Goal: Information Seeking & Learning: Learn about a topic

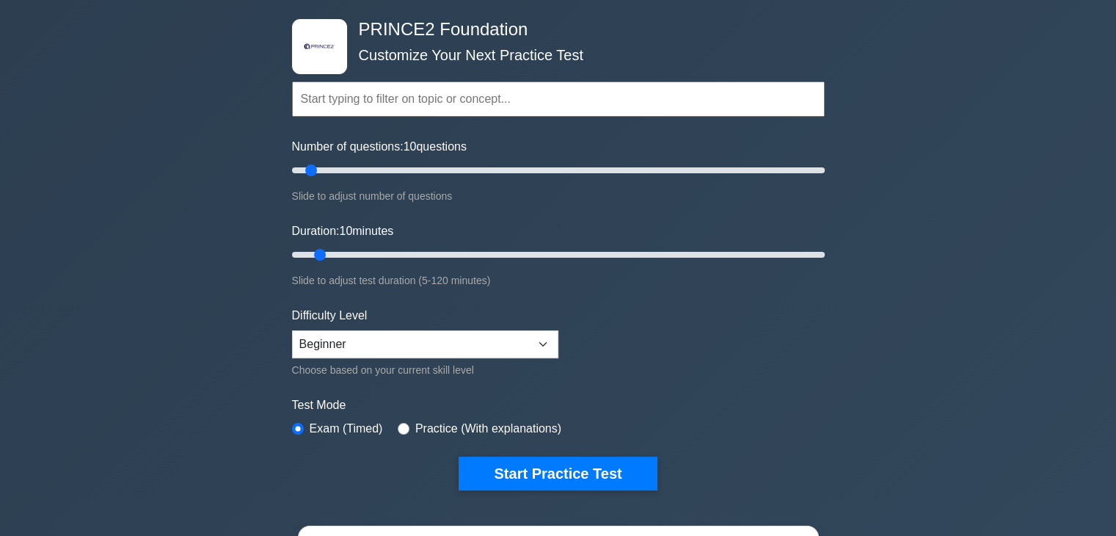
scroll to position [147, 0]
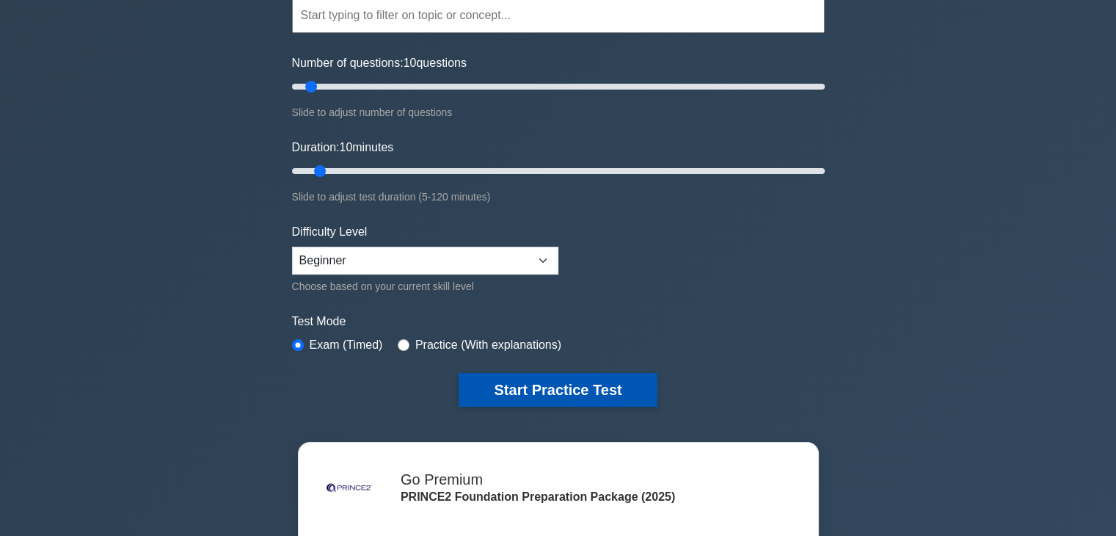
click at [543, 399] on button "Start Practice Test" at bounding box center [558, 390] width 198 height 34
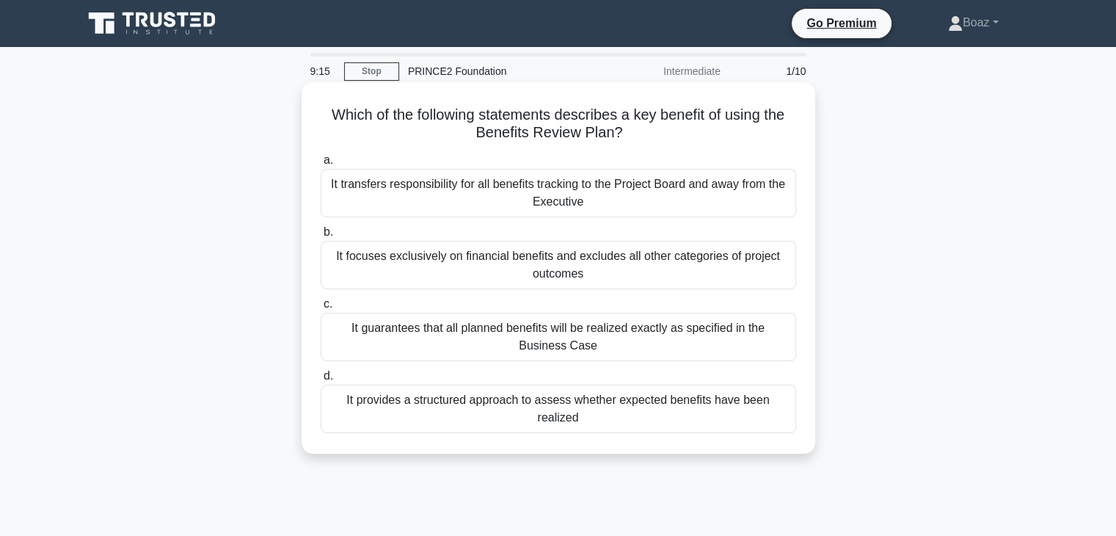
click at [482, 406] on div "It provides a structured approach to assess whether expected benefits have been…" at bounding box center [558, 408] width 475 height 48
click at [321, 381] on input "d. It provides a structured approach to assess whether expected benefits have b…" at bounding box center [321, 376] width 0 height 10
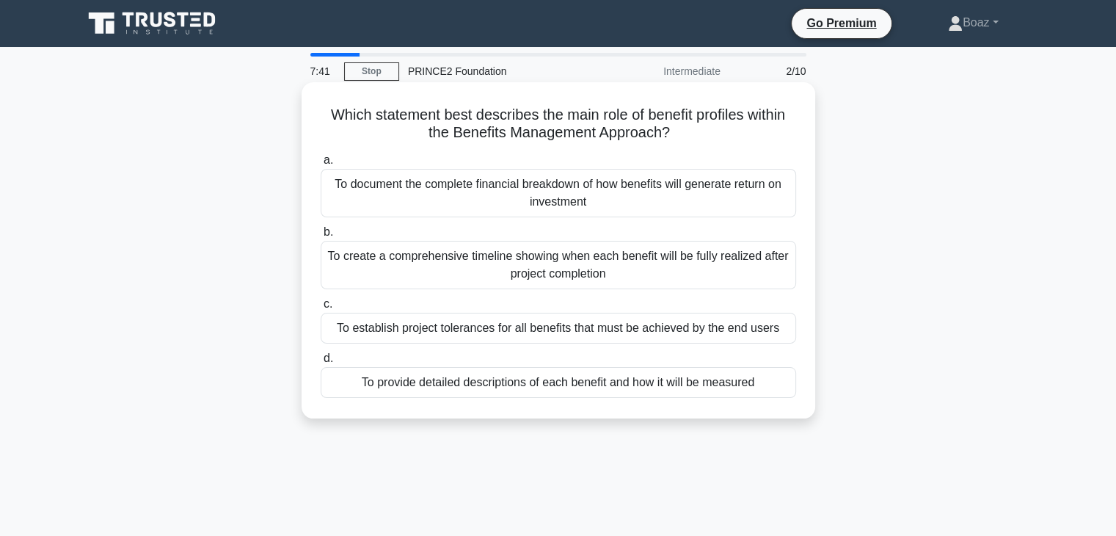
click at [461, 385] on div "To provide detailed descriptions of each benefit and how it will be measured" at bounding box center [558, 382] width 475 height 31
click at [458, 385] on div "To provide detailed descriptions of each benefit and how it will be measured" at bounding box center [558, 382] width 475 height 31
click at [321, 363] on input "d. To provide detailed descriptions of each benefit and how it will be measured" at bounding box center [321, 359] width 0 height 10
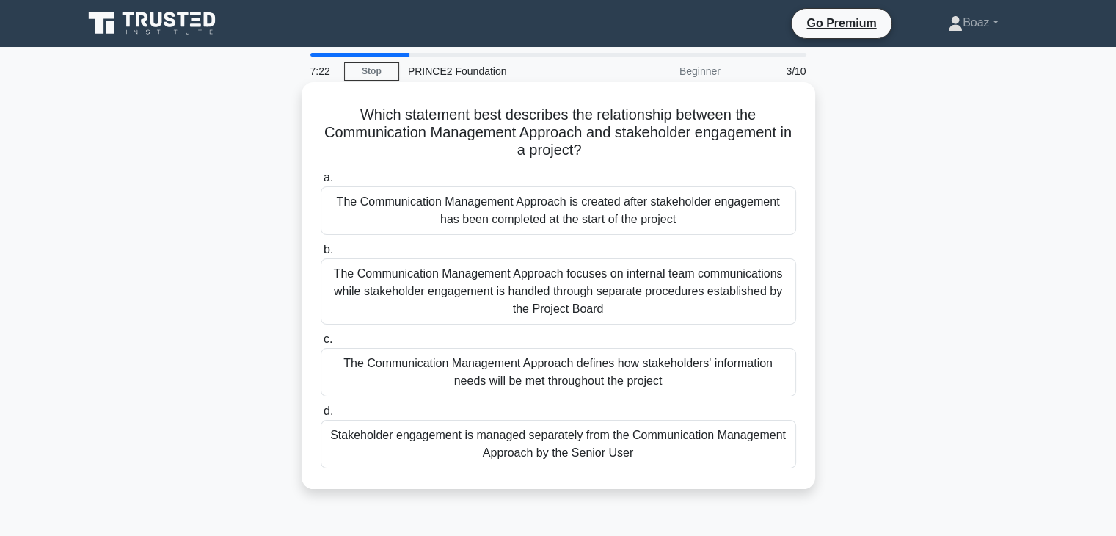
click at [701, 373] on div "The Communication Management Approach defines how stakeholders' information nee…" at bounding box center [558, 372] width 475 height 48
click at [321, 344] on input "c. The Communication Management Approach defines how stakeholders' information …" at bounding box center [321, 340] width 0 height 10
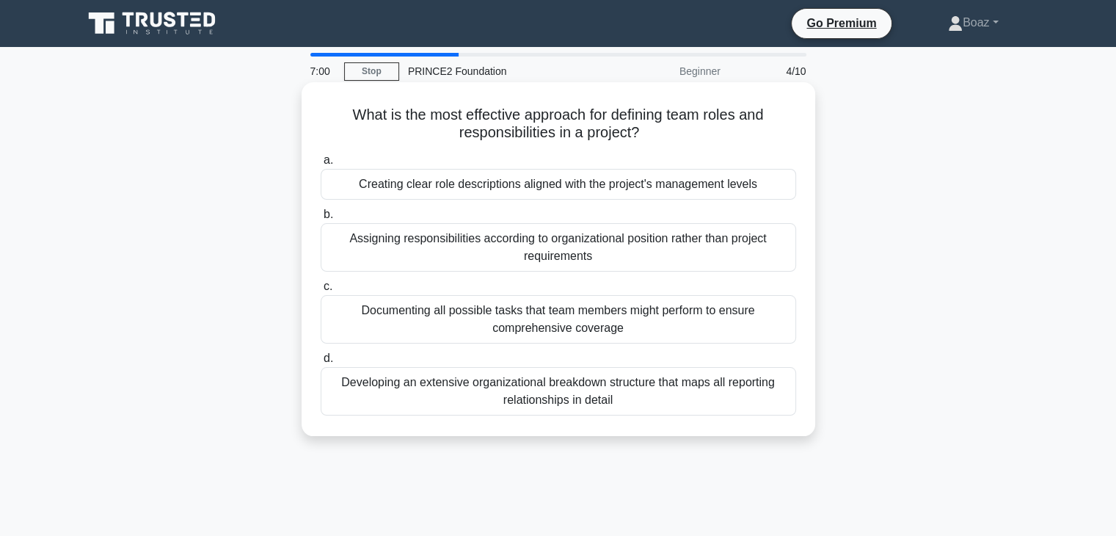
click at [784, 387] on div "Developing an extensive organizational breakdown structure that maps all report…" at bounding box center [558, 391] width 475 height 48
click at [321, 363] on input "d. Developing an extensive organizational breakdown structure that maps all rep…" at bounding box center [321, 359] width 0 height 10
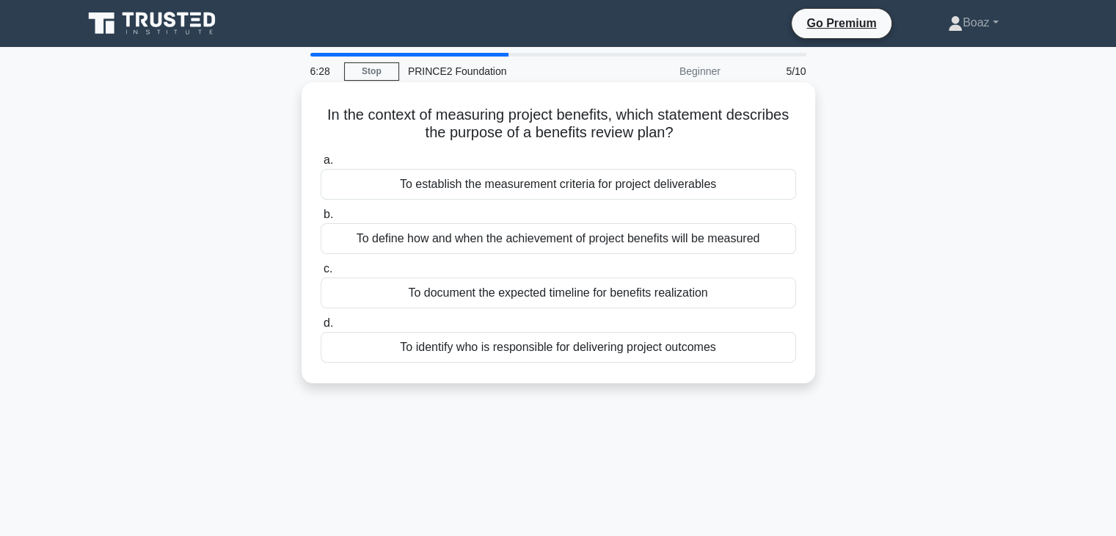
click at [619, 246] on div "To define how and when the achievement of project benefits will be measured" at bounding box center [558, 238] width 475 height 31
click at [321, 219] on input "b. To define how and when the achievement of project benefits will be measured" at bounding box center [321, 215] width 0 height 10
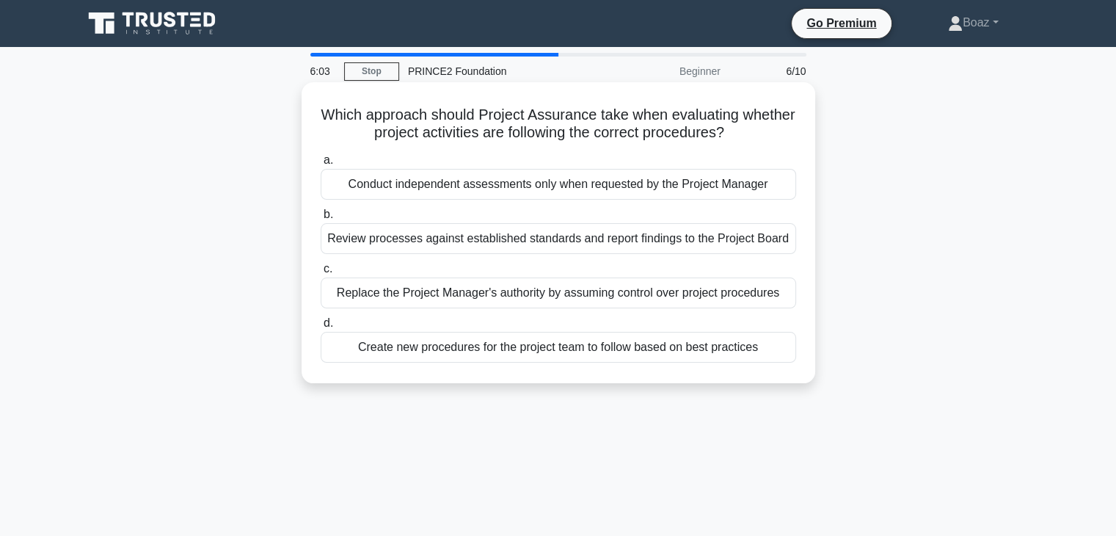
click at [771, 245] on div "Review processes against established standards and report findings to the Proje…" at bounding box center [558, 238] width 475 height 31
click at [321, 219] on input "b. Review processes against established standards and report findings to the Pr…" at bounding box center [321, 215] width 0 height 10
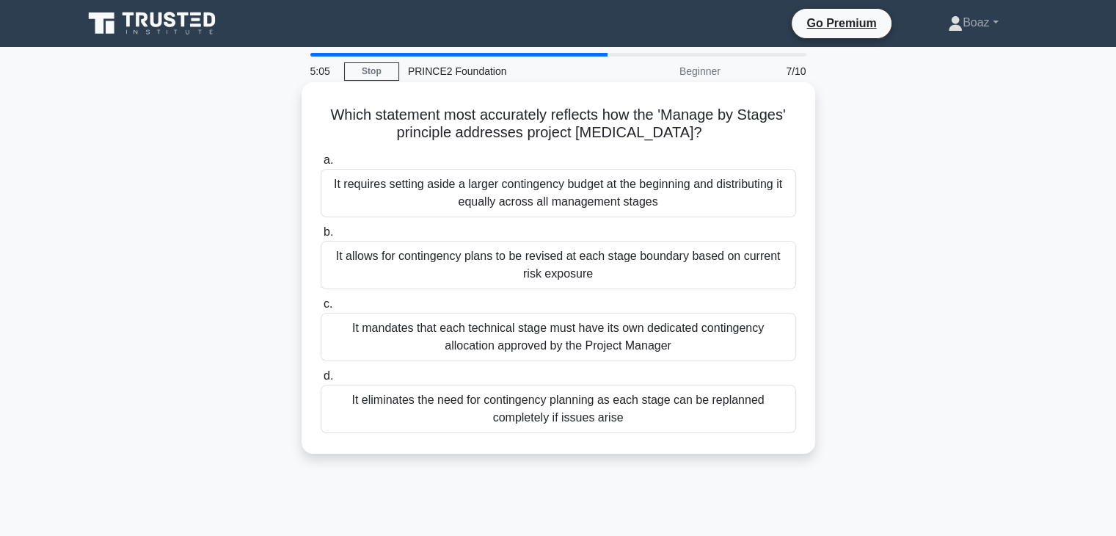
click at [759, 257] on div "It allows for contingency plans to be revised at each stage boundary based on c…" at bounding box center [558, 265] width 475 height 48
click at [321, 237] on input "b. It allows for contingency plans to be revised at each stage boundary based o…" at bounding box center [321, 232] width 0 height 10
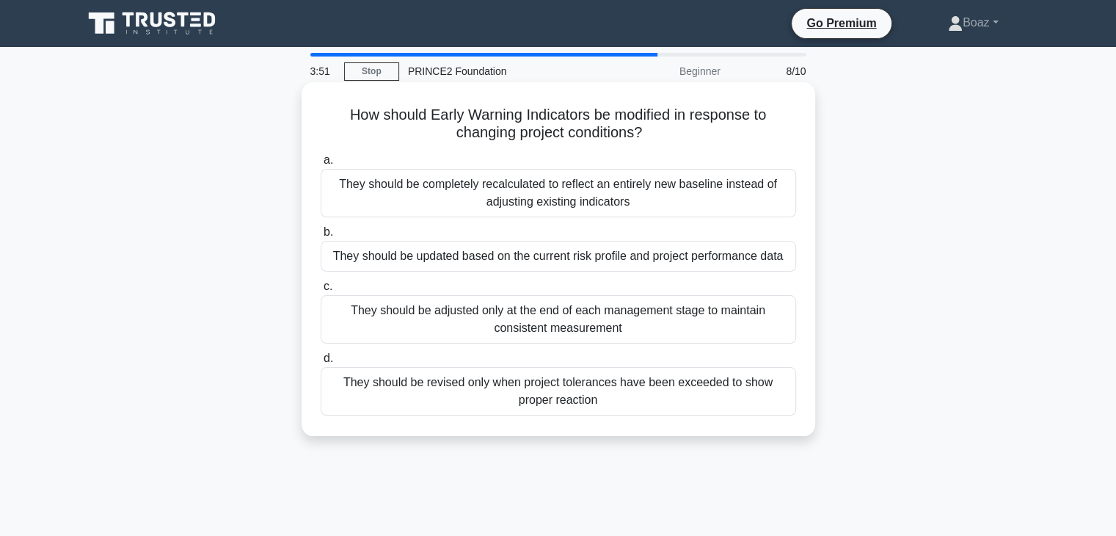
click at [742, 392] on div "They should be revised only when project tolerances have been exceeded to show …" at bounding box center [558, 391] width 475 height 48
click at [321, 363] on input "d. They should be revised only when project tolerances have been exceeded to sh…" at bounding box center [321, 359] width 0 height 10
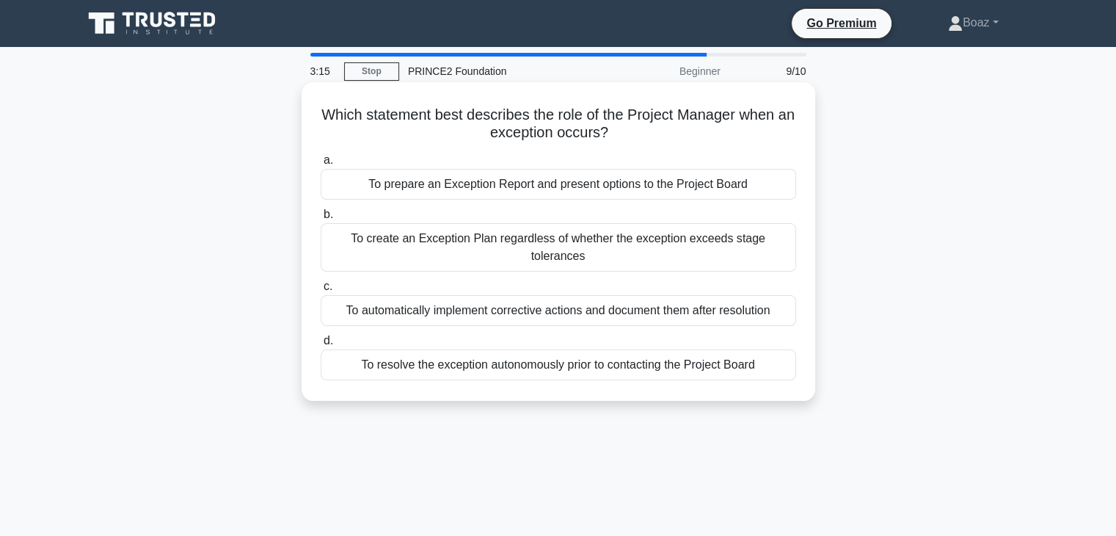
click at [778, 178] on div "To prepare an Exception Report and present options to the Project Board" at bounding box center [558, 184] width 475 height 31
click at [321, 165] on input "a. To prepare an Exception Report and present options to the Project Board" at bounding box center [321, 161] width 0 height 10
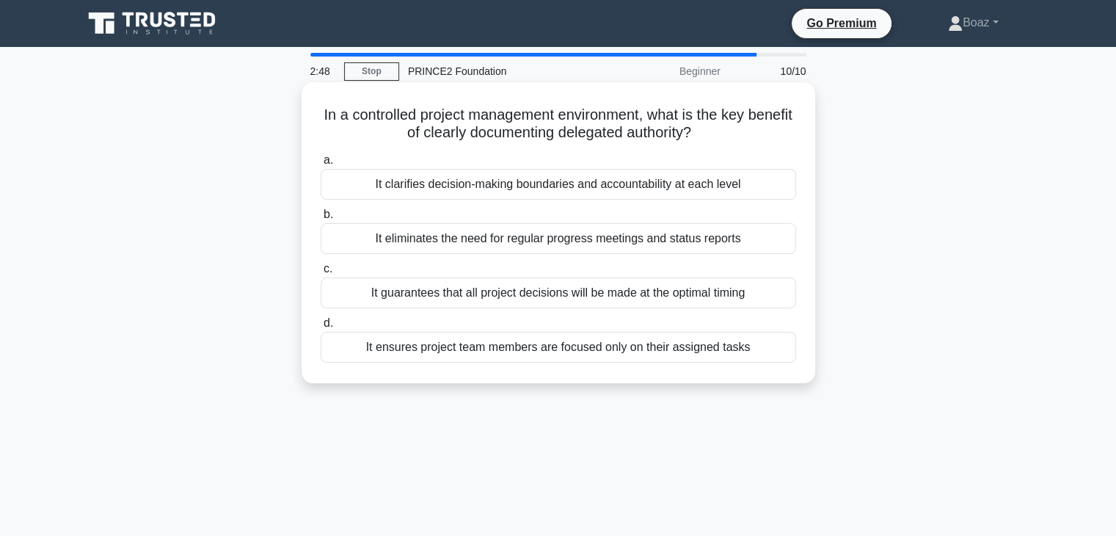
click at [710, 195] on div "It clarifies decision-making boundaries and accountability at each level" at bounding box center [558, 184] width 475 height 31
click at [321, 165] on input "a. It clarifies decision-making boundaries and accountability at each level" at bounding box center [321, 161] width 0 height 10
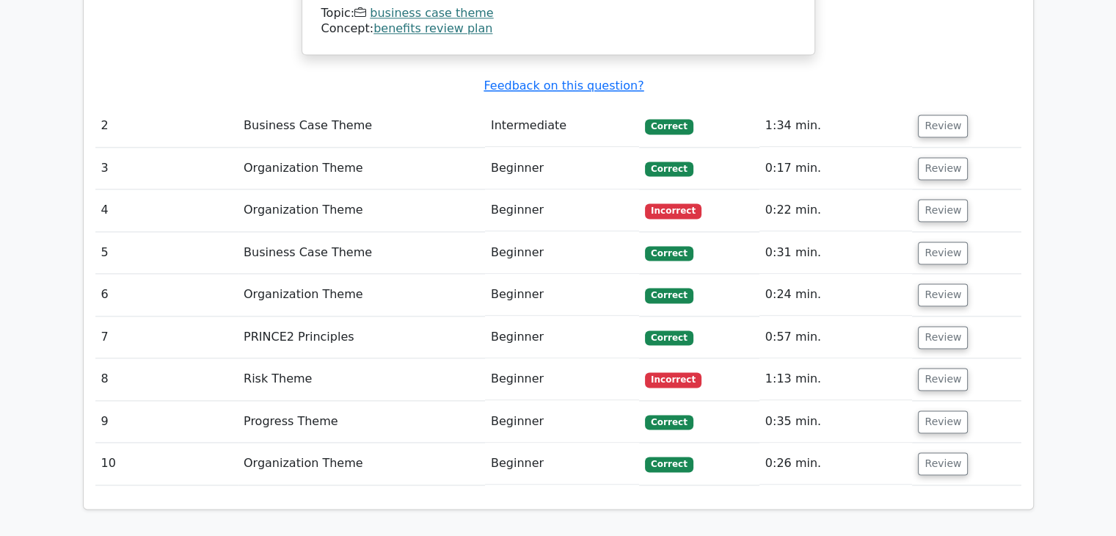
scroll to position [2128, 0]
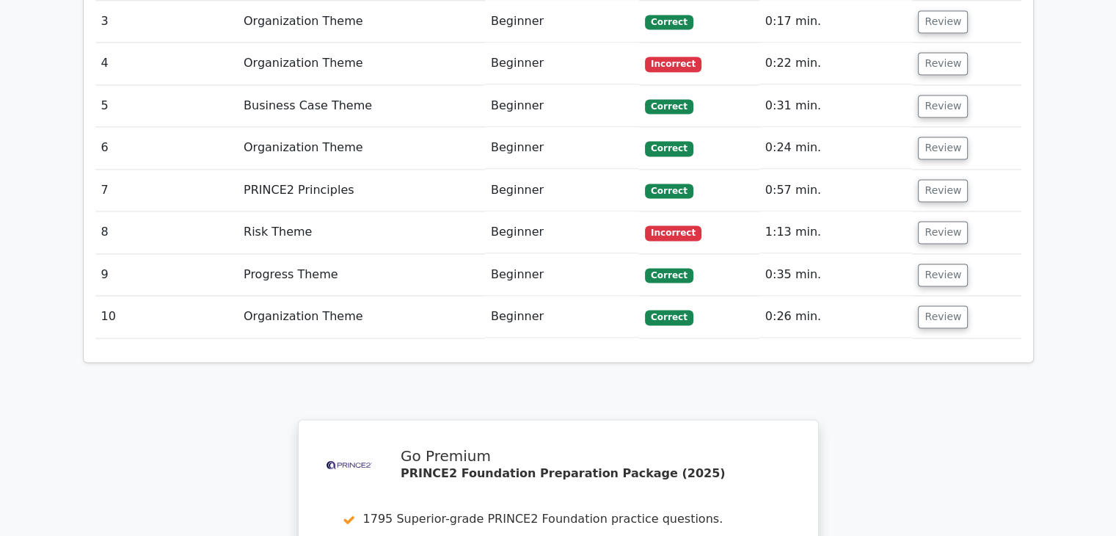
click at [822, 211] on td "1:13 min." at bounding box center [835, 232] width 153 height 42
click at [933, 221] on button "Review" at bounding box center [943, 232] width 50 height 23
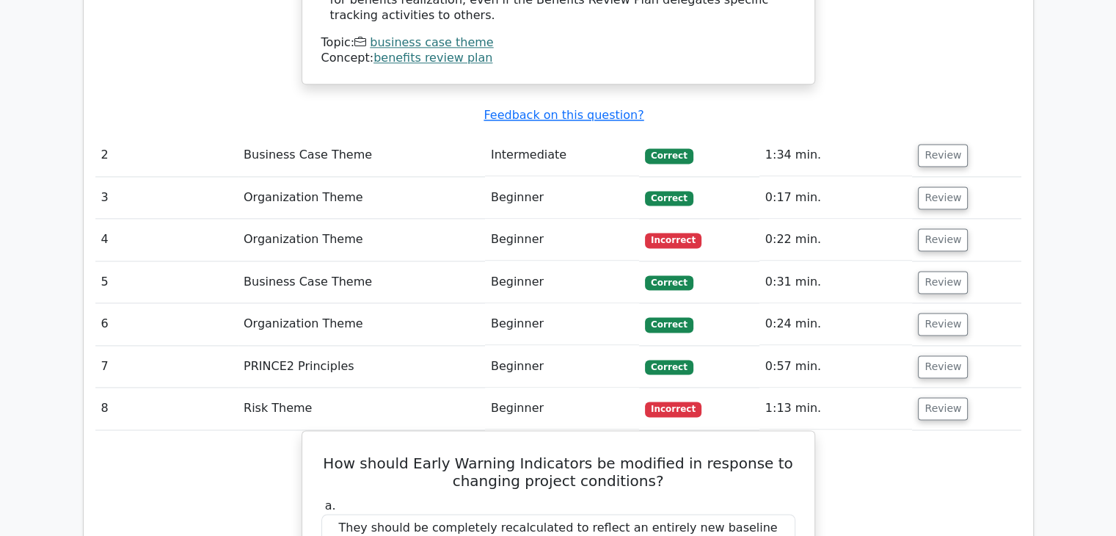
scroll to position [1834, 0]
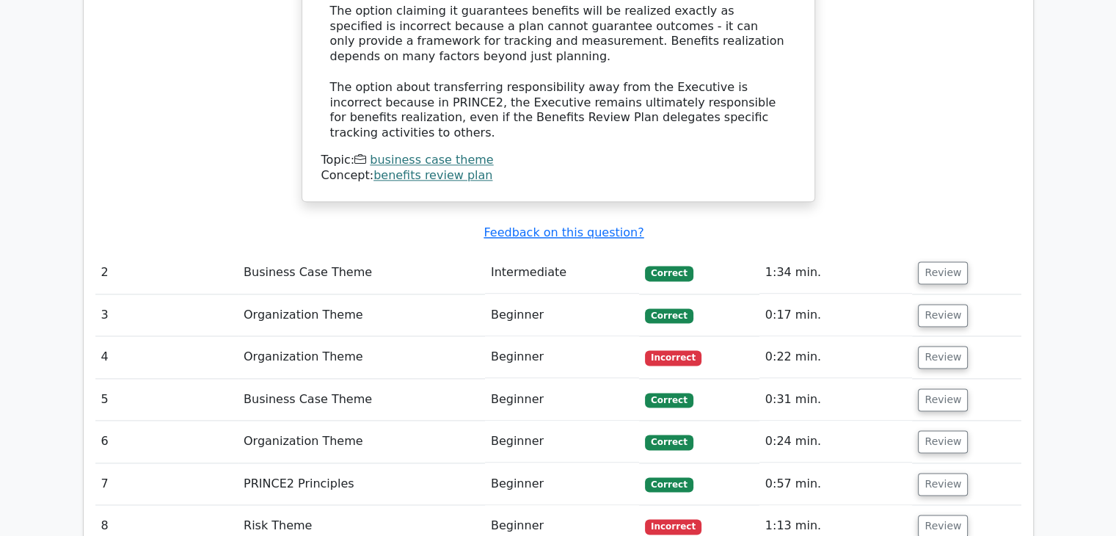
click at [892, 336] on td "0:22 min." at bounding box center [835, 357] width 153 height 42
click at [929, 346] on button "Review" at bounding box center [943, 357] width 50 height 23
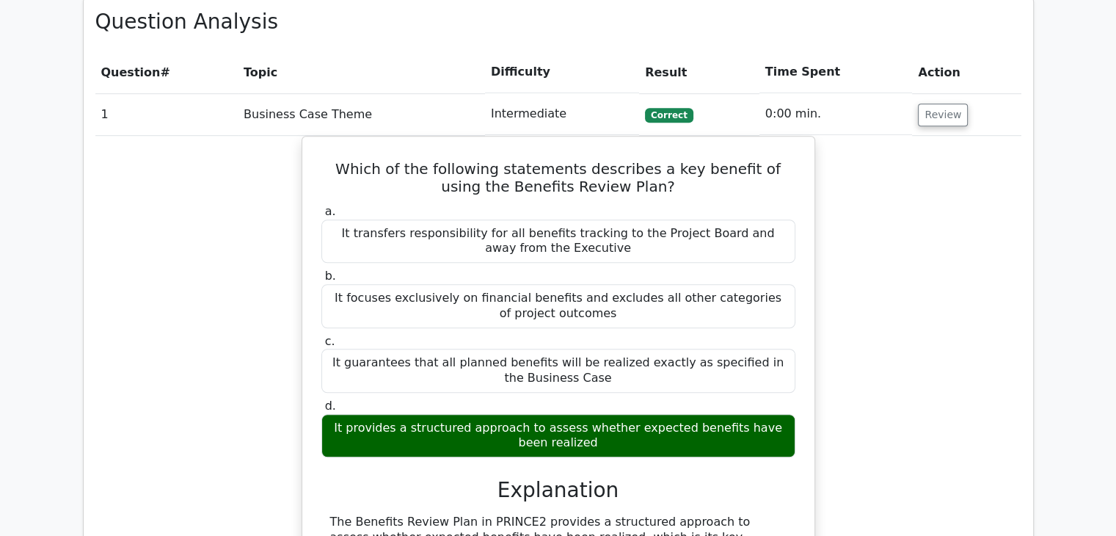
scroll to position [880, 0]
